Goal: Task Accomplishment & Management: Use online tool/utility

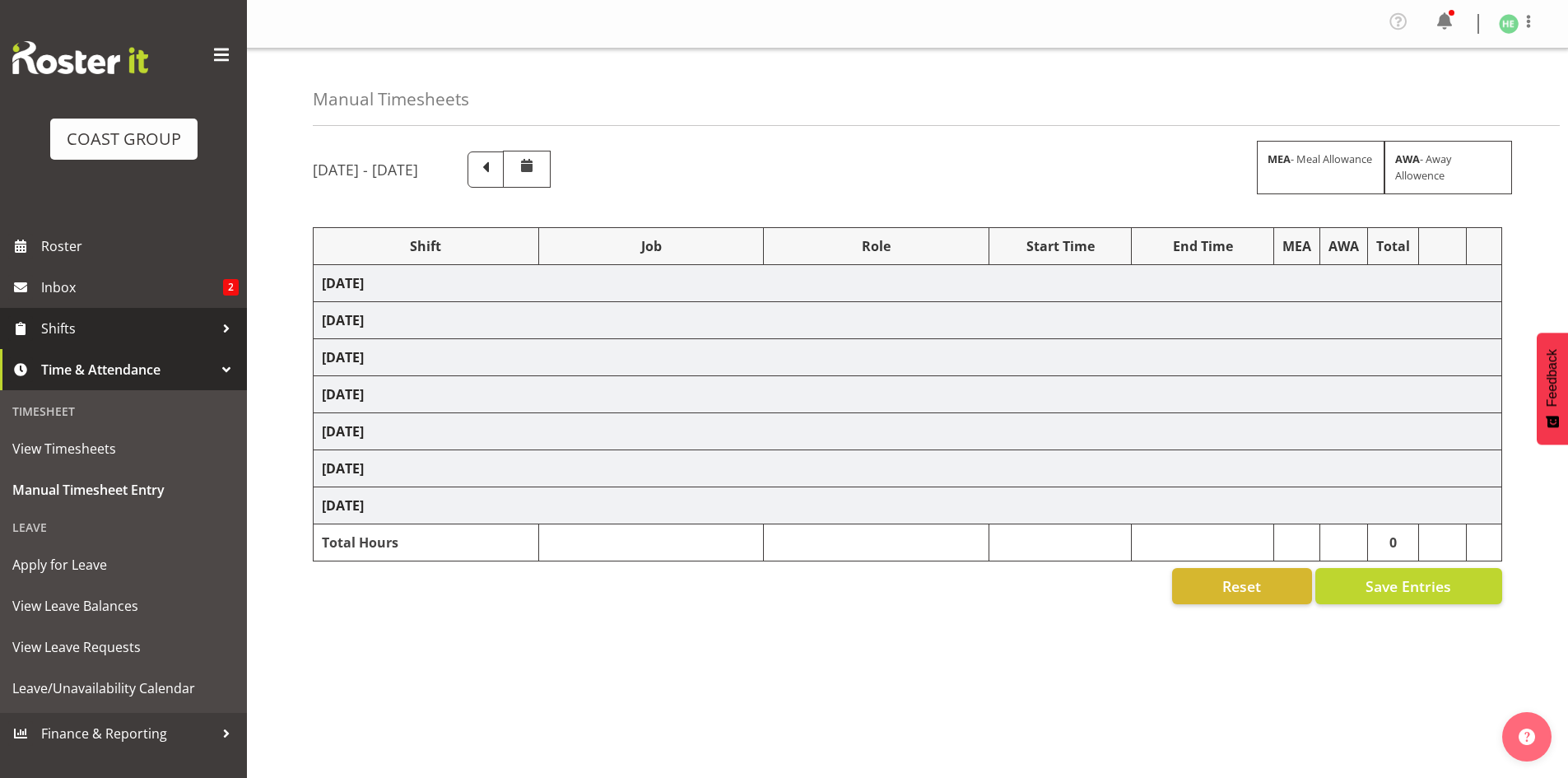
select select "8653"
select select "9445"
select select "9449"
select select "9447"
select select "9861"
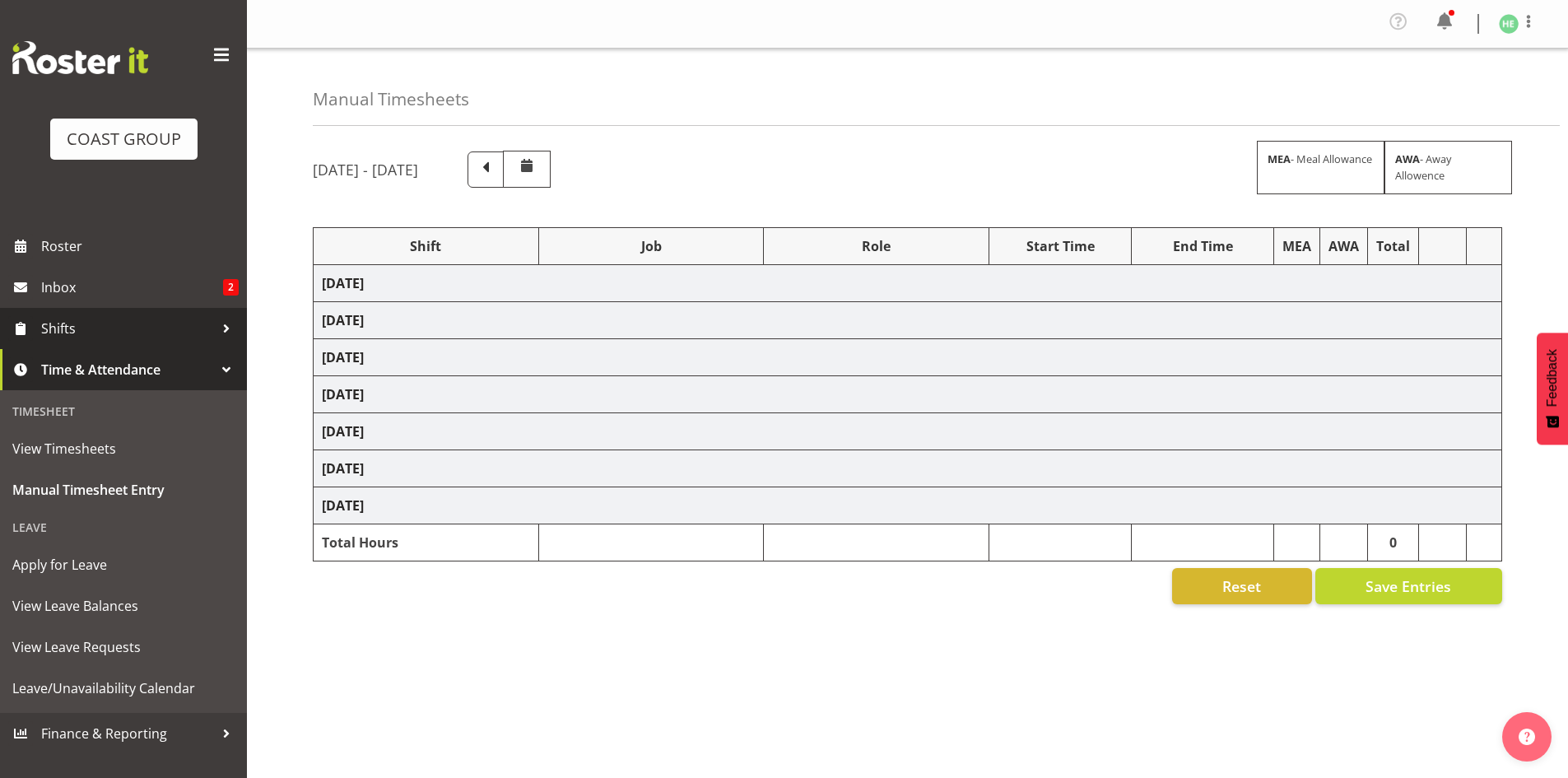
select select "10539"
select select "8653"
select select "9449"
select select "10278"
select select "9448"
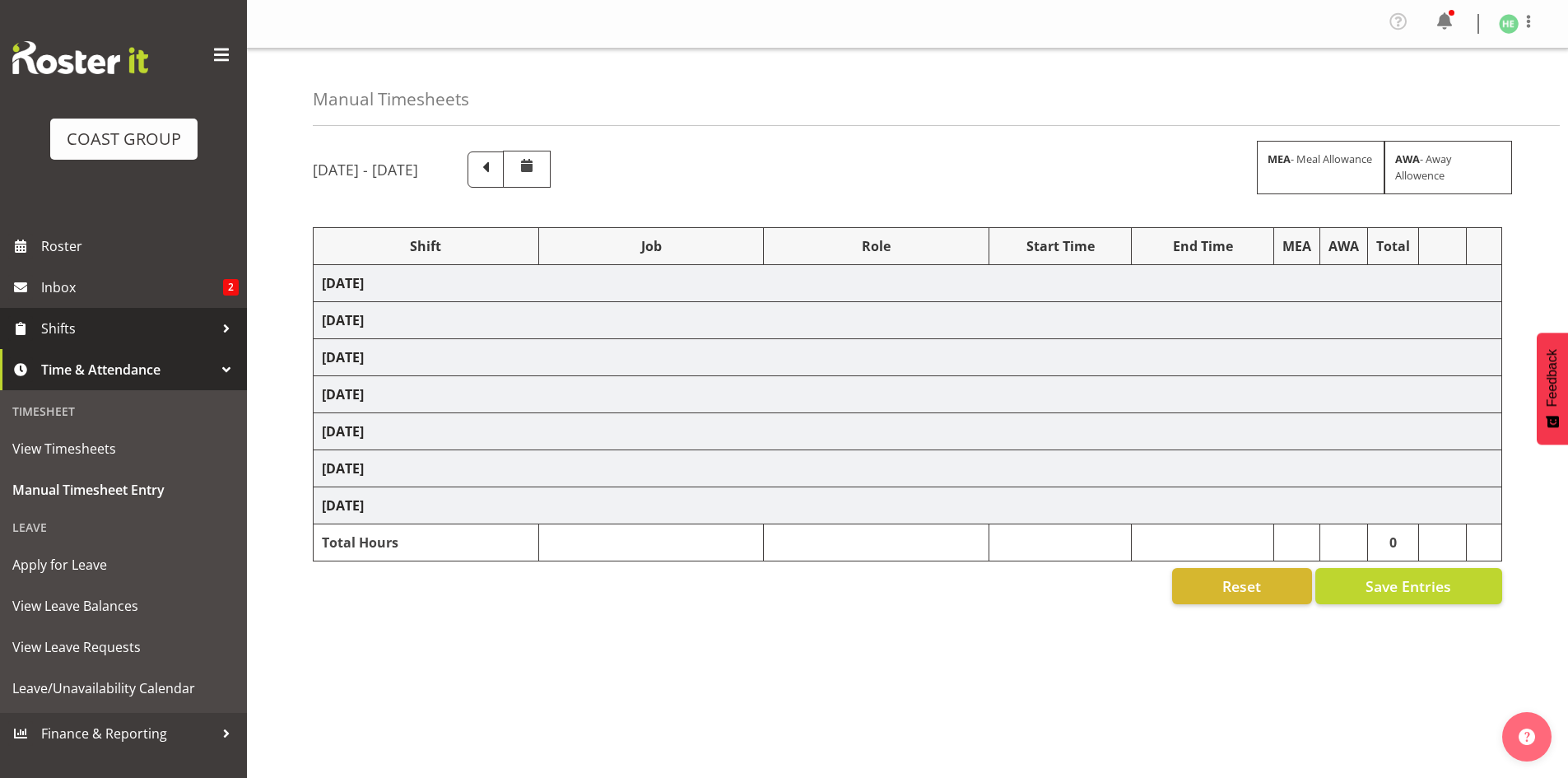
select select "9861"
select select "8653"
select select "9816"
select select "9449"
select select "9452"
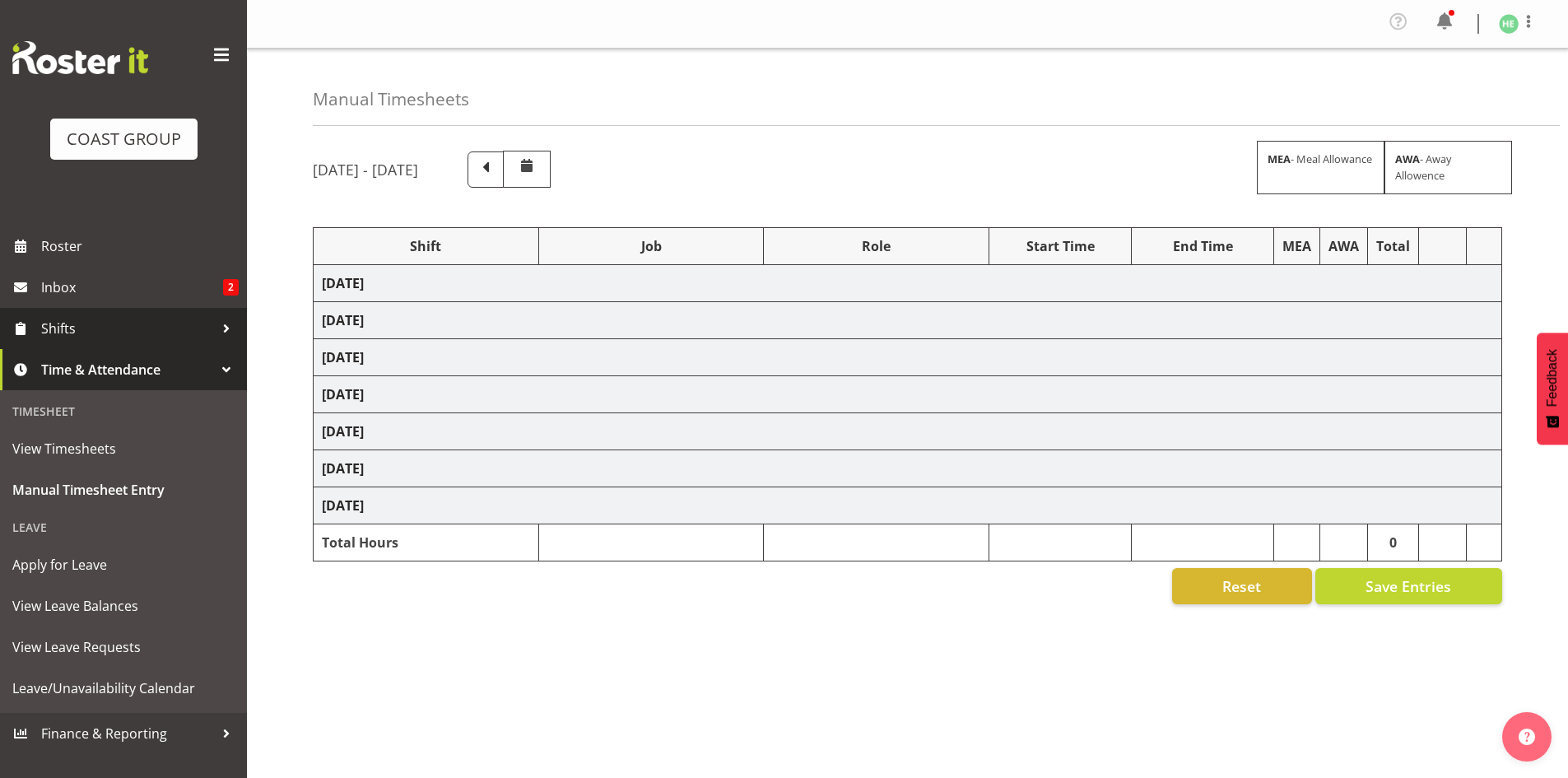
select select "10539"
select select "8653"
select select "10309"
select select "8653"
select select "10539"
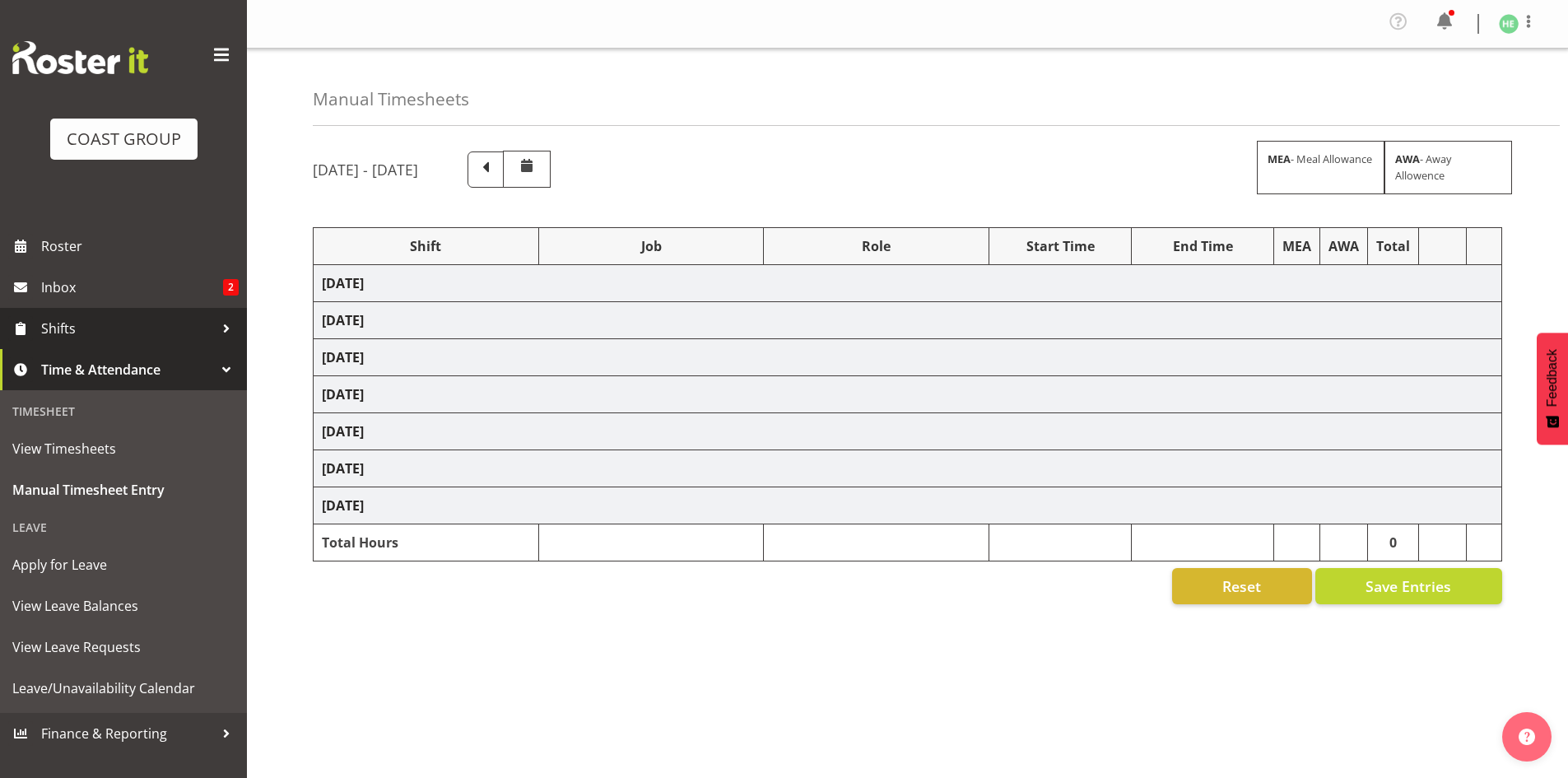
select select "9932"
select select "10373"
select select "9449"
select select "10382"
select select "9447"
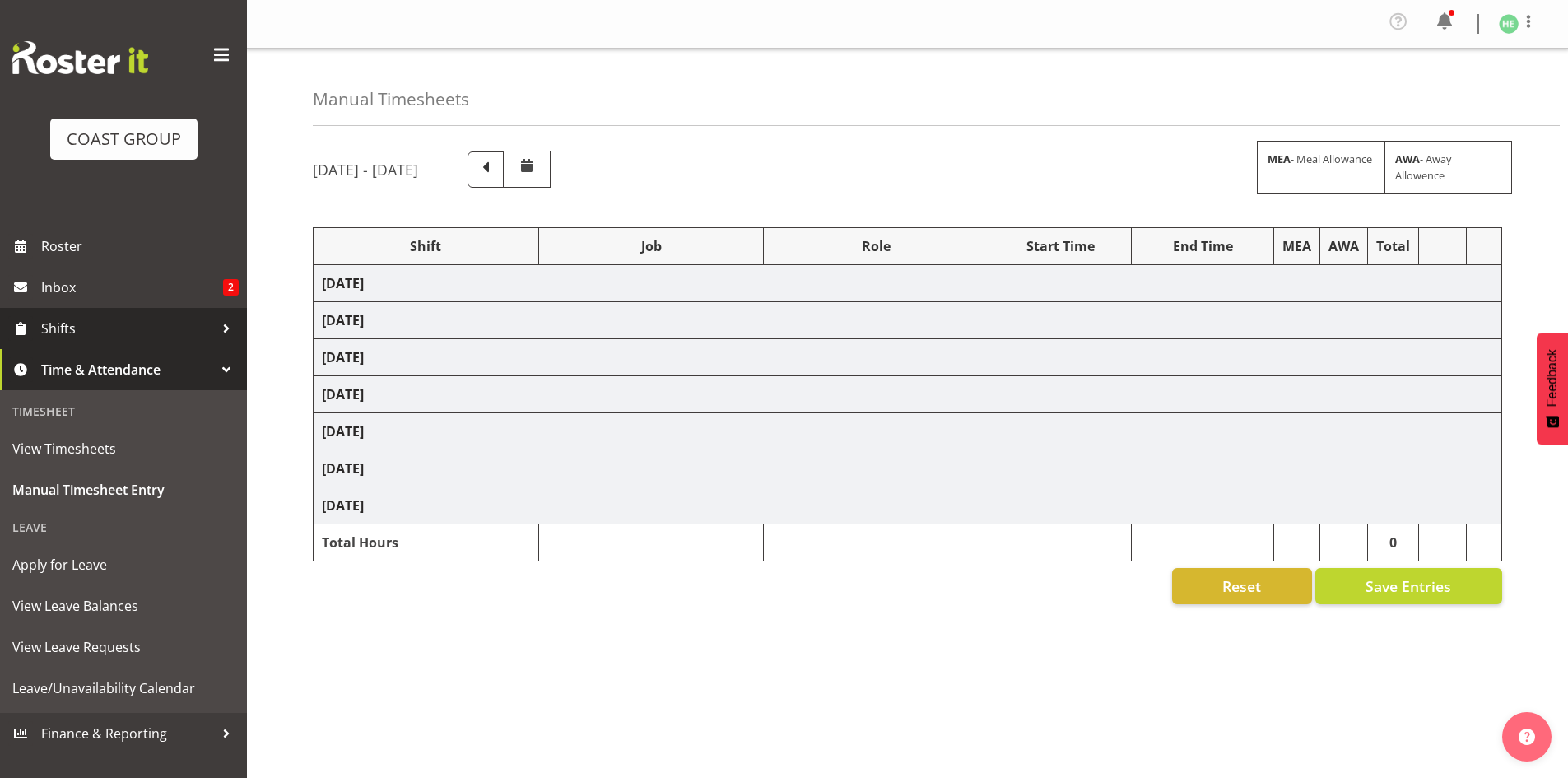
select select "9448"
select select "8655"
select select "69"
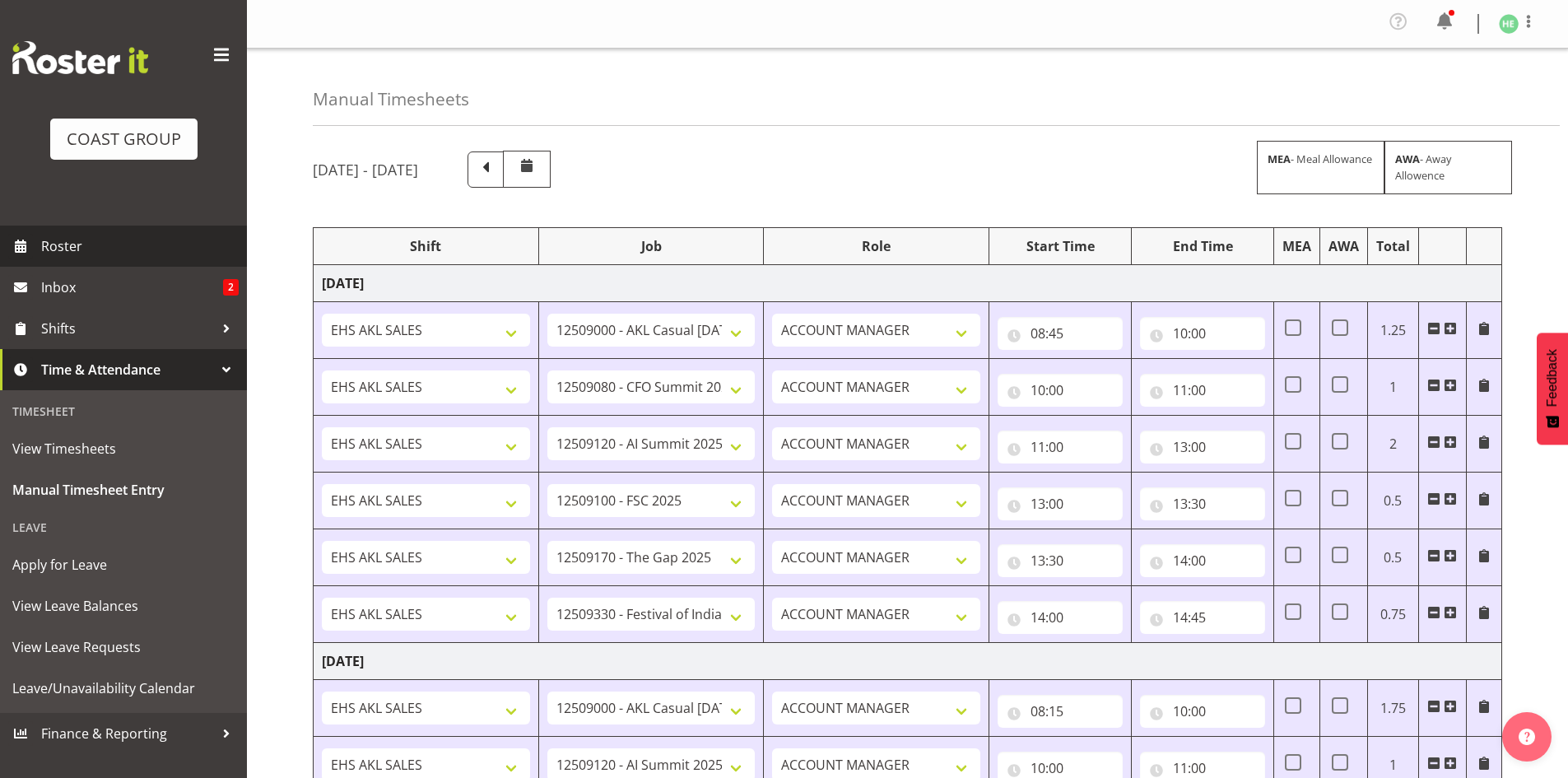
click at [97, 241] on span "Roster" at bounding box center [139, 246] width 197 height 25
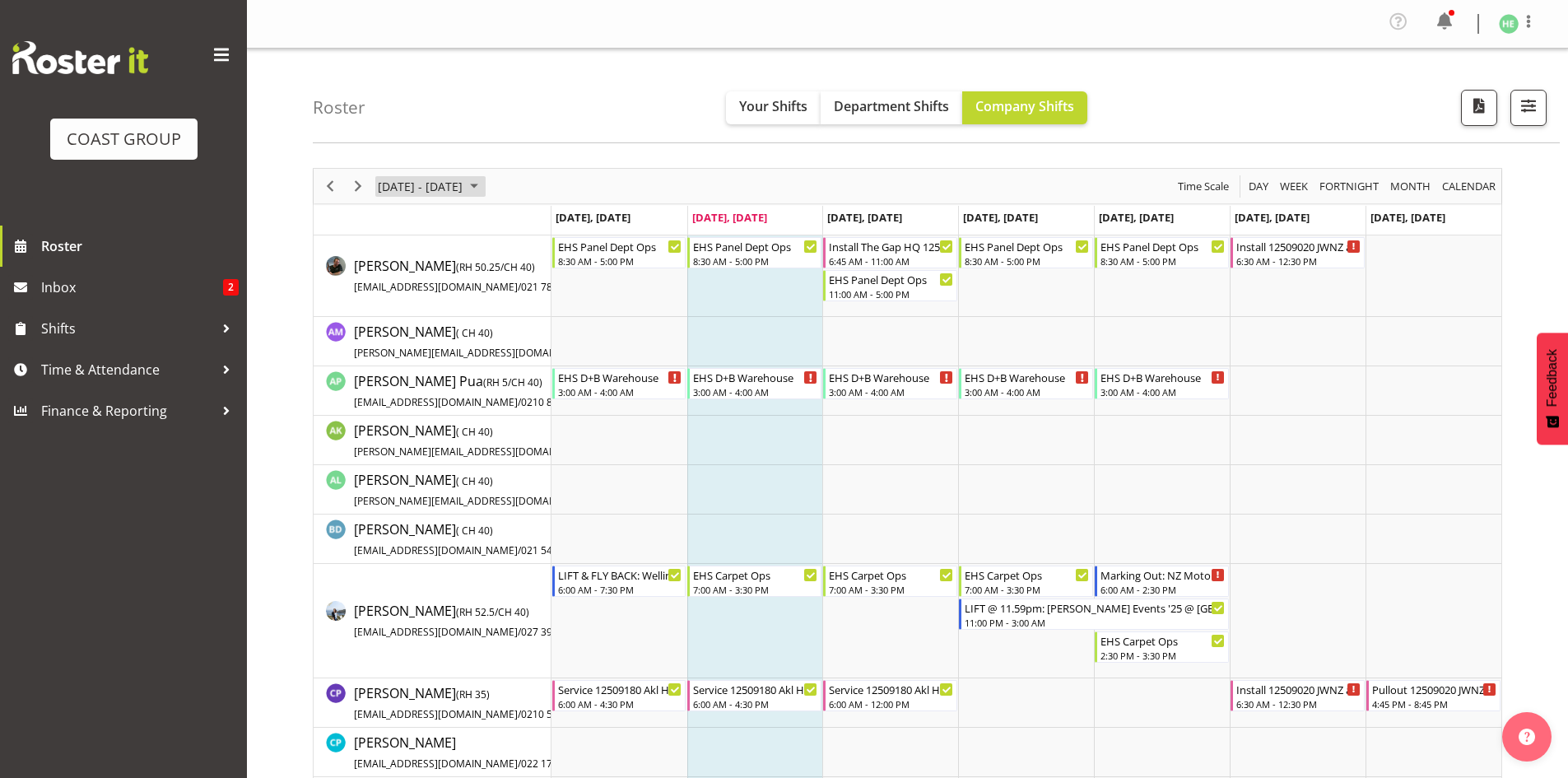
click at [484, 189] on span "September 08 - 14, 2025" at bounding box center [473, 187] width 20 height 21
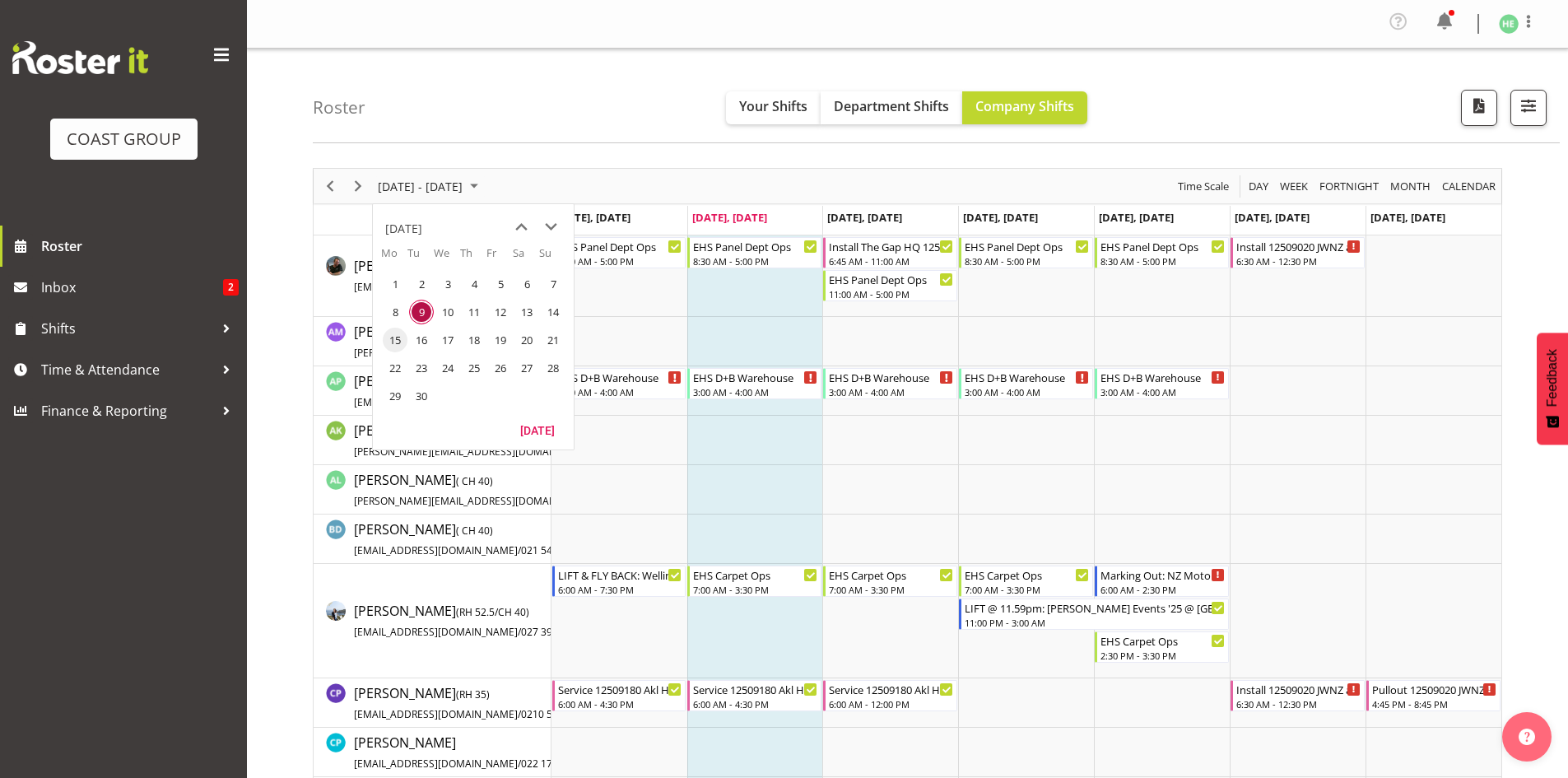
click at [392, 343] on span "15" at bounding box center [396, 340] width 25 height 25
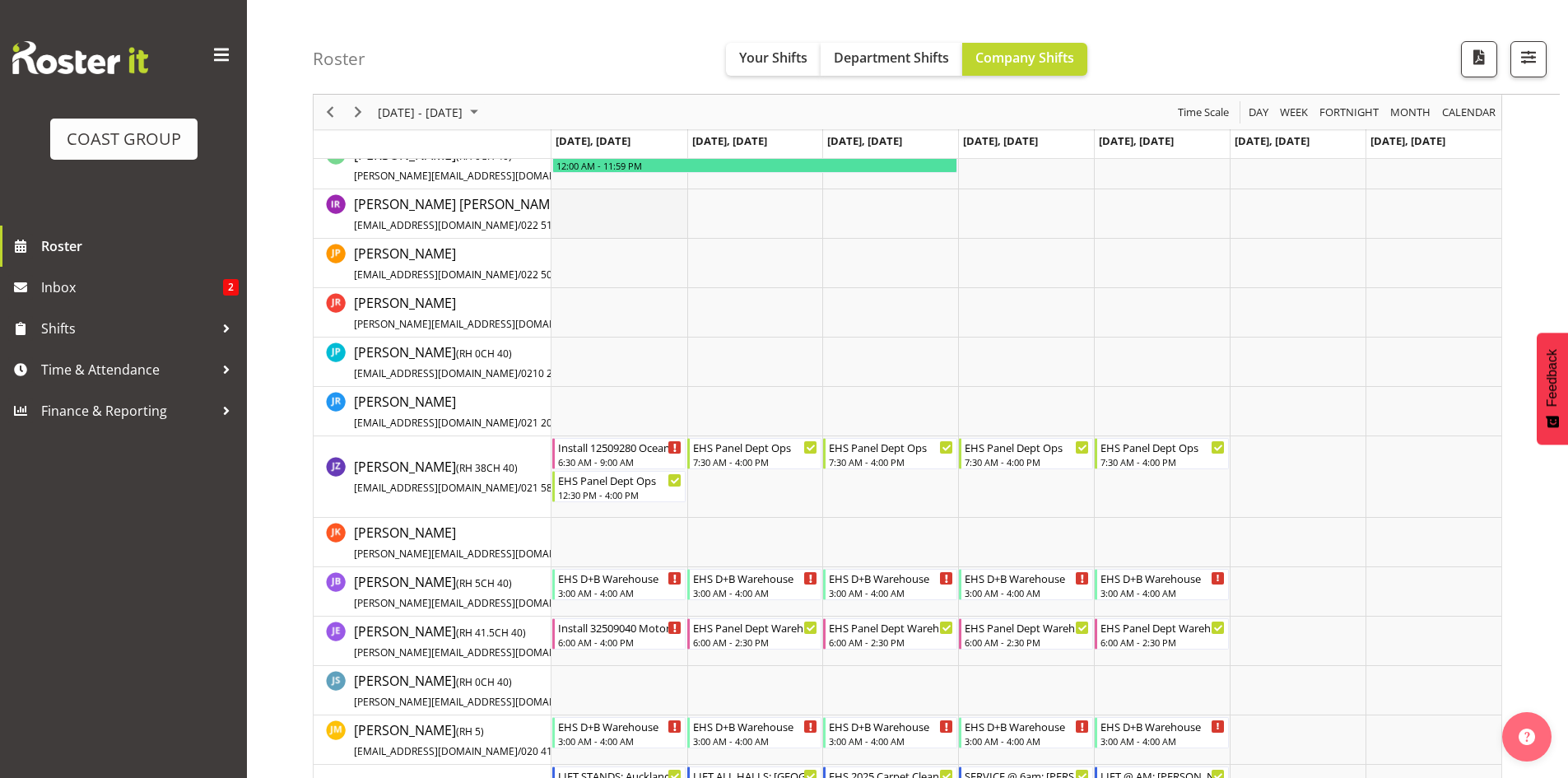
scroll to position [1482, 0]
